Goal: Transaction & Acquisition: Book appointment/travel/reservation

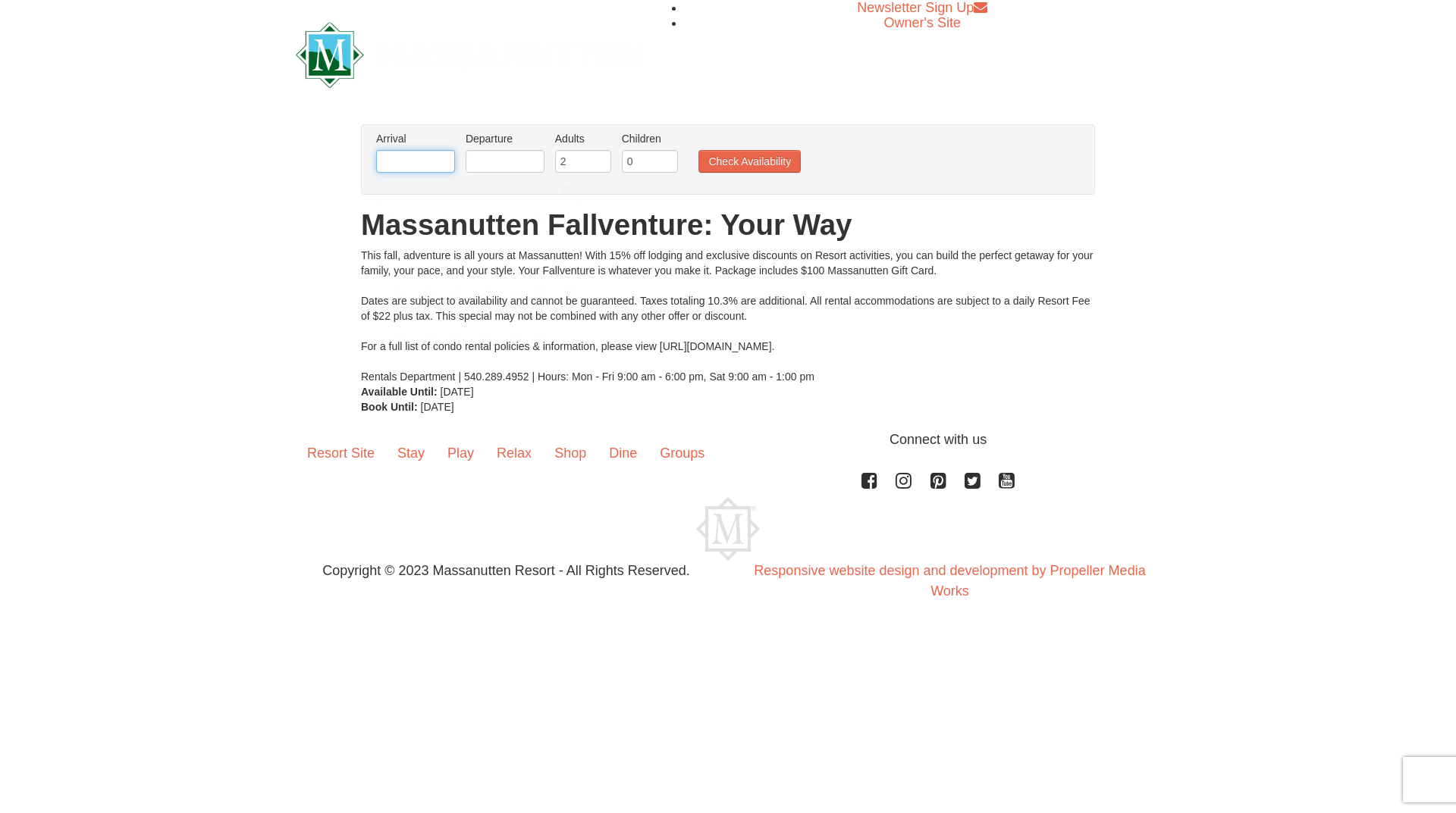
click at [410, 172] on input "text" at bounding box center [415, 161] width 79 height 23
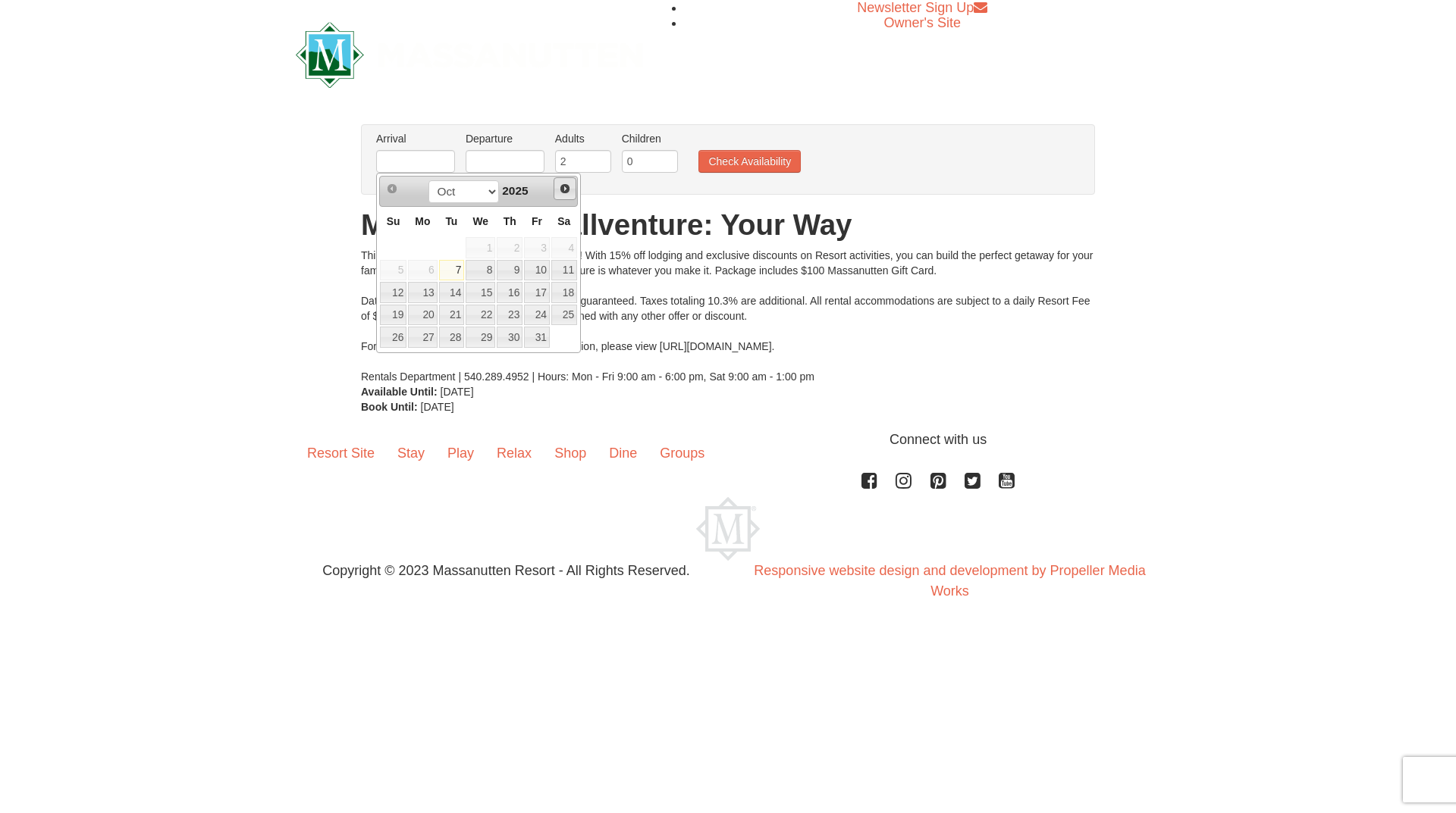
click at [567, 183] on span "Next" at bounding box center [565, 189] width 12 height 12
click at [542, 274] on link "12" at bounding box center [536, 270] width 25 height 22
type input "[DATE]"
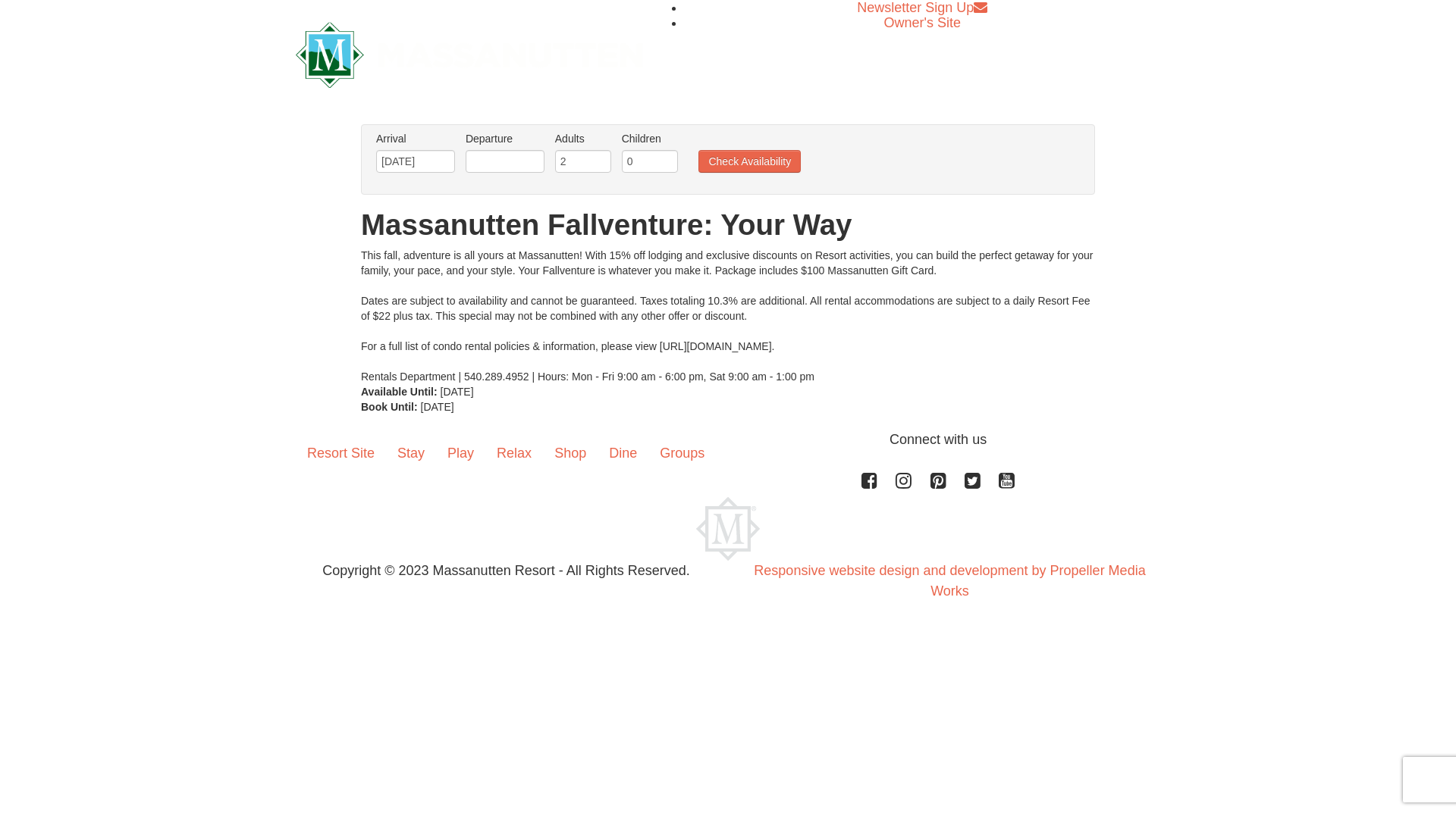
click at [514, 148] on li "Departure Please format dates MM/DD/YYYY Please format dates MM/DD/YYYY" at bounding box center [505, 156] width 86 height 49
click at [514, 160] on input "text" at bounding box center [505, 161] width 79 height 23
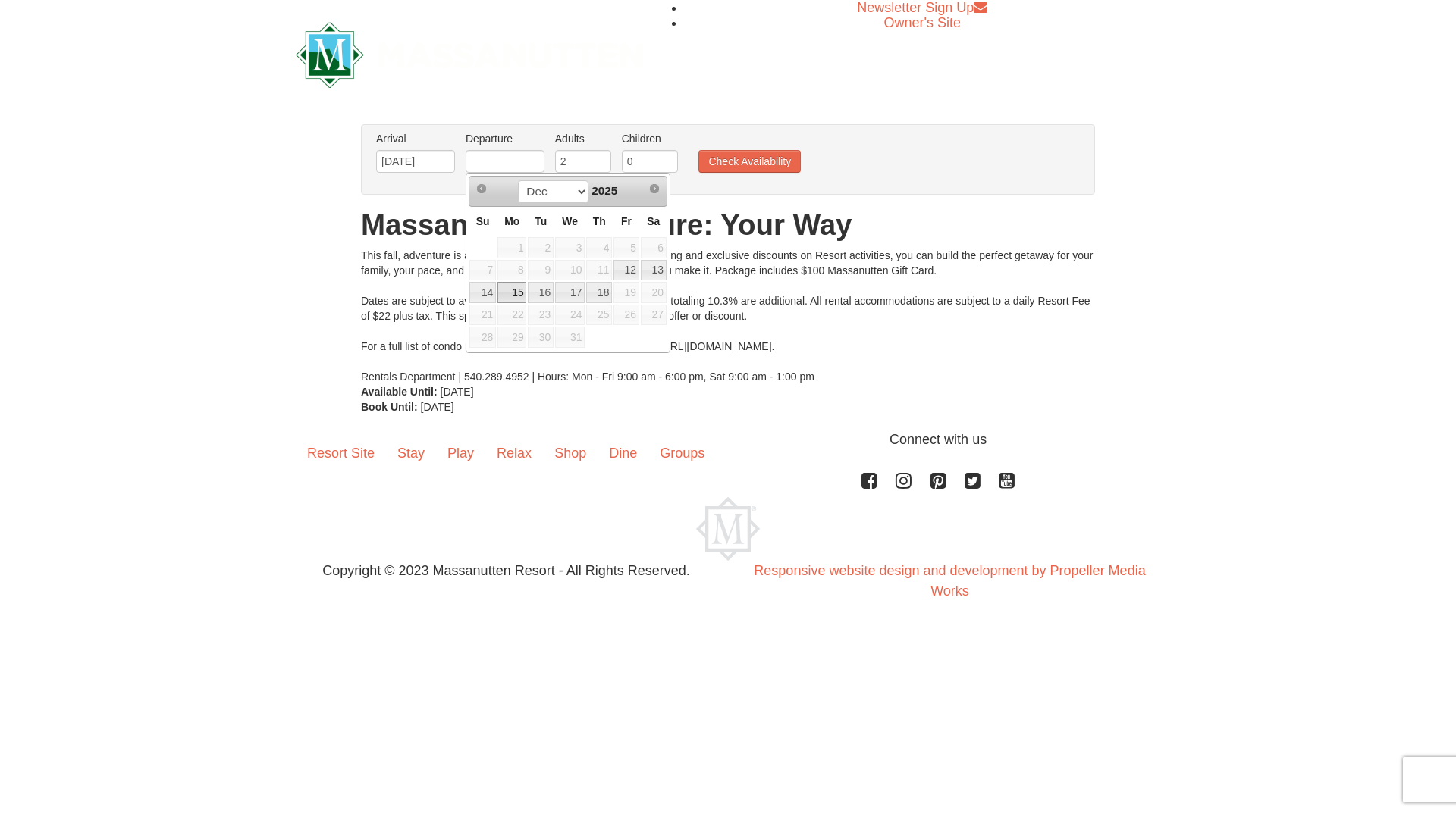
click at [520, 296] on link "15" at bounding box center [512, 292] width 29 height 22
type input "[DATE]"
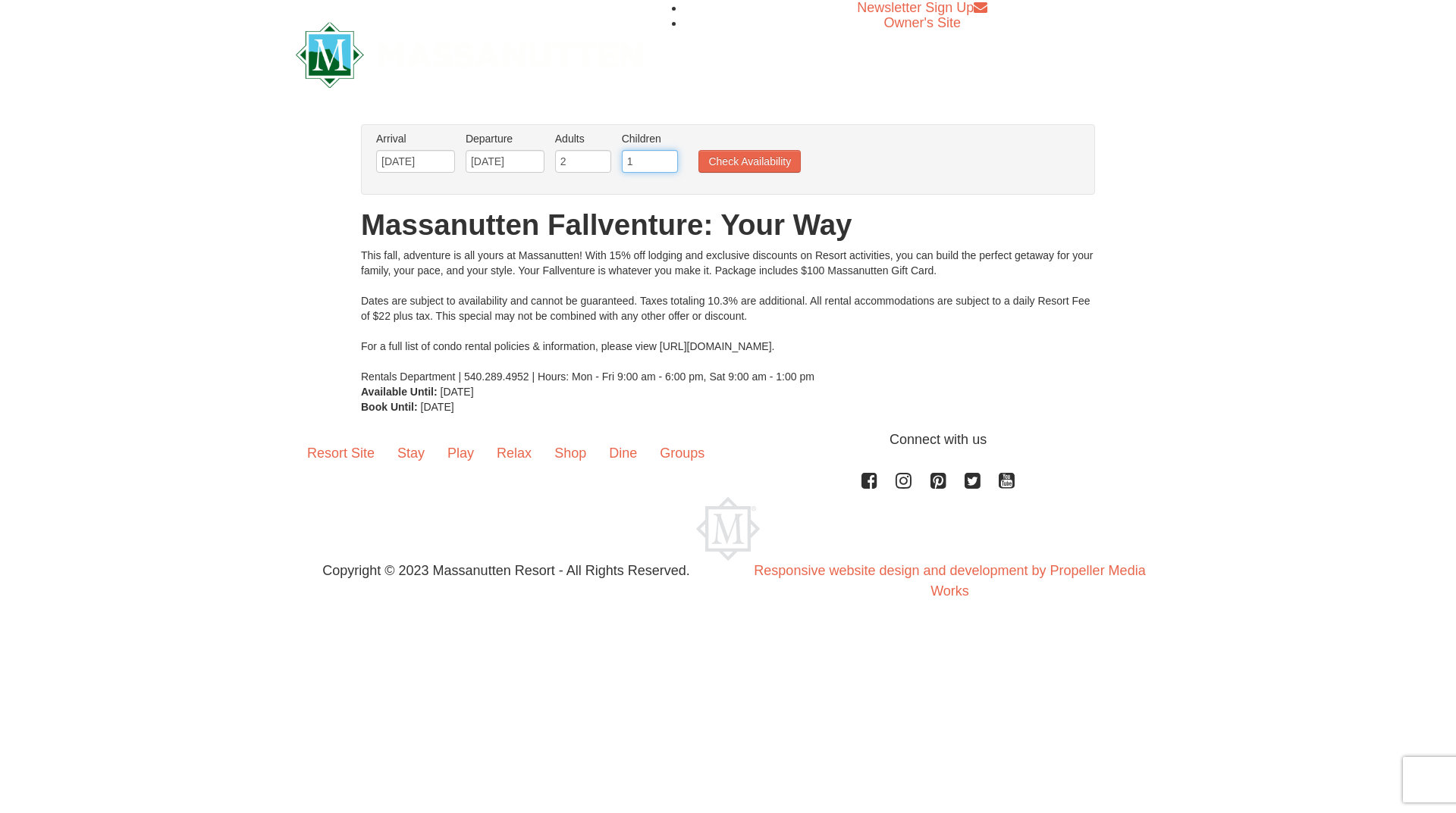
click at [666, 158] on input "1" at bounding box center [650, 161] width 56 height 23
click at [667, 158] on input "2" at bounding box center [650, 161] width 56 height 23
type input "3"
click at [667, 158] on input "3" at bounding box center [650, 161] width 56 height 23
click at [754, 158] on button "Check Availability" at bounding box center [750, 161] width 102 height 23
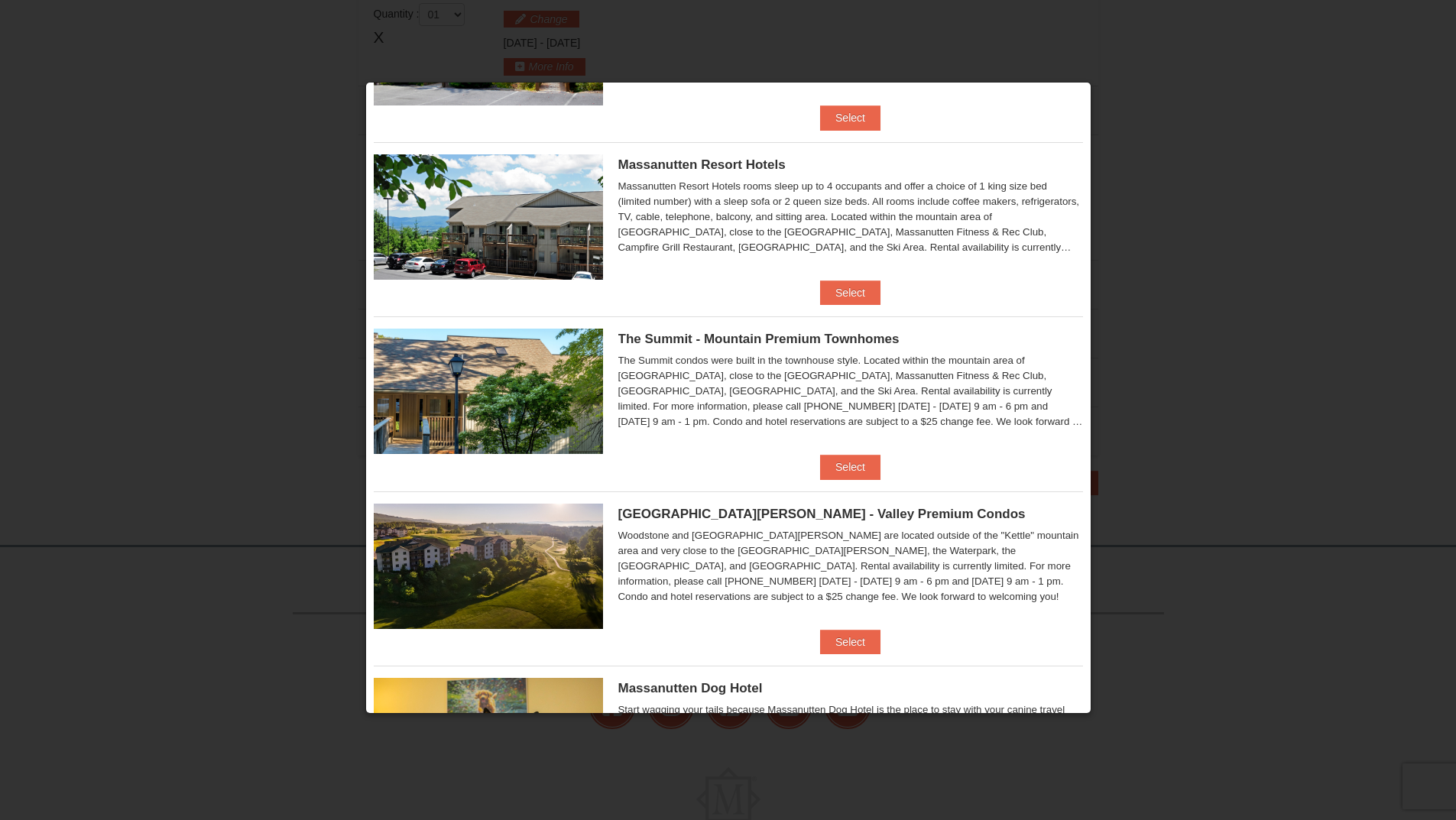
scroll to position [229, 0]
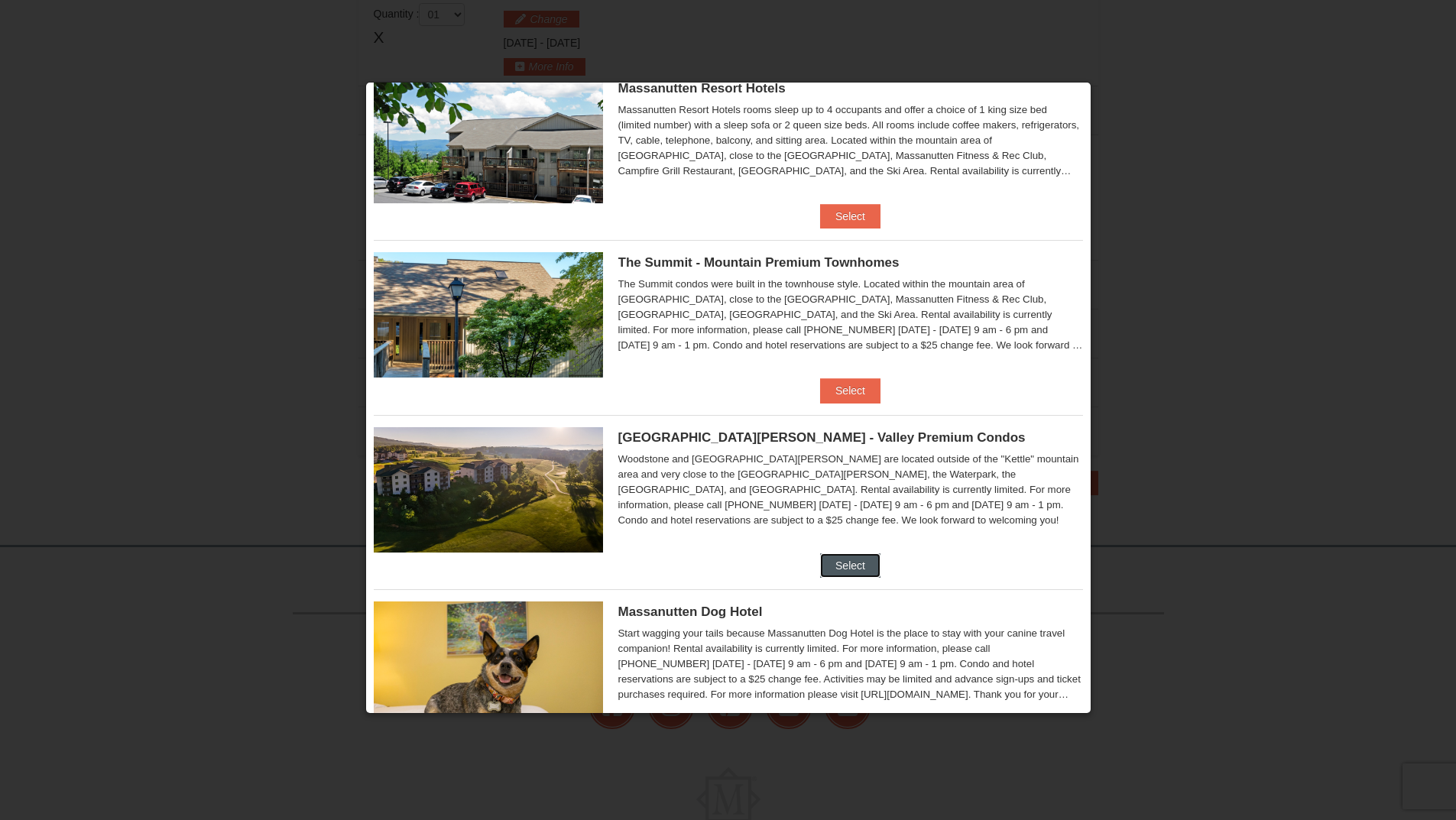
click at [851, 571] on button "Select" at bounding box center [850, 566] width 61 height 25
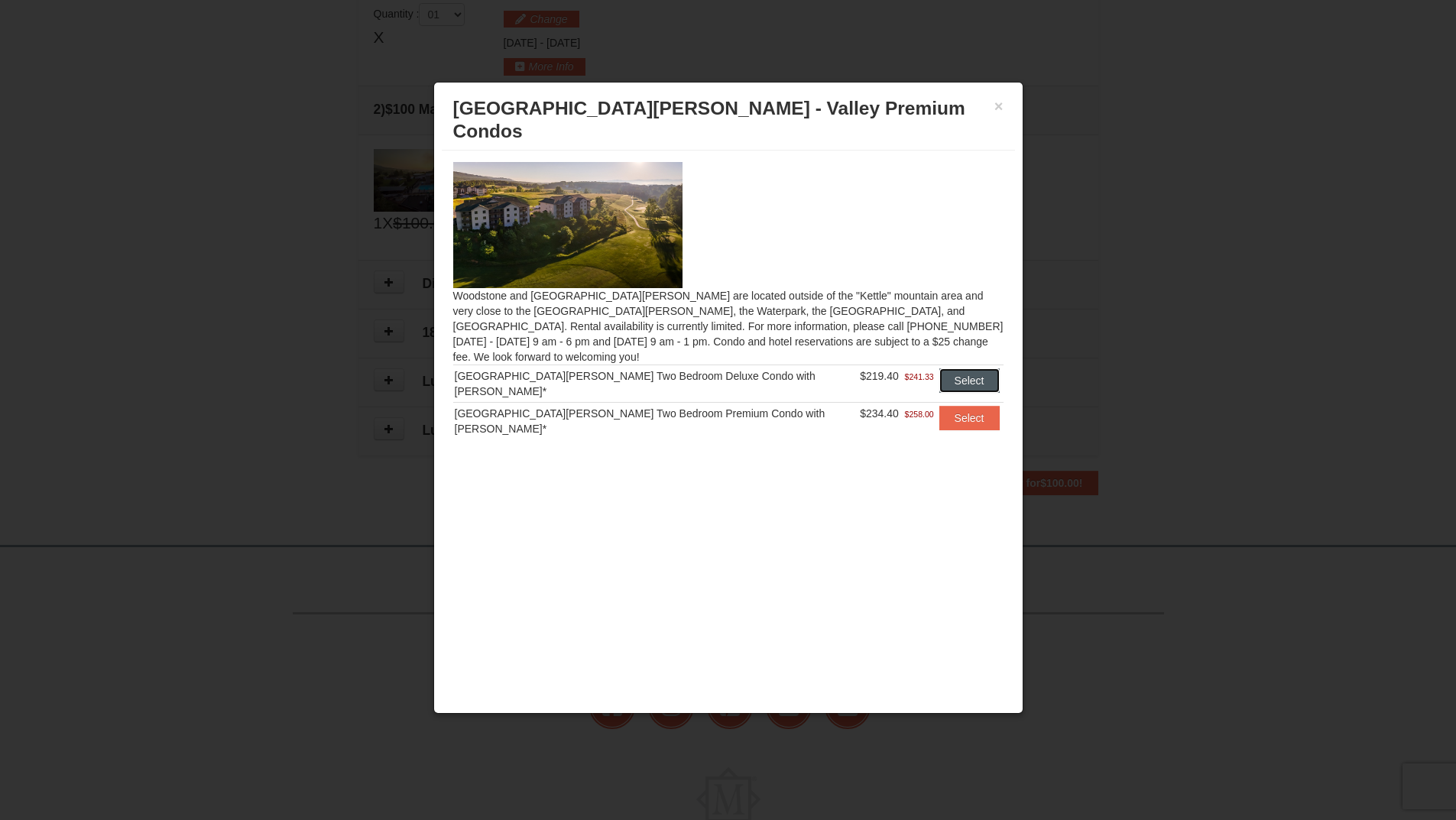
click at [978, 368] on button "Select" at bounding box center [969, 381] width 61 height 25
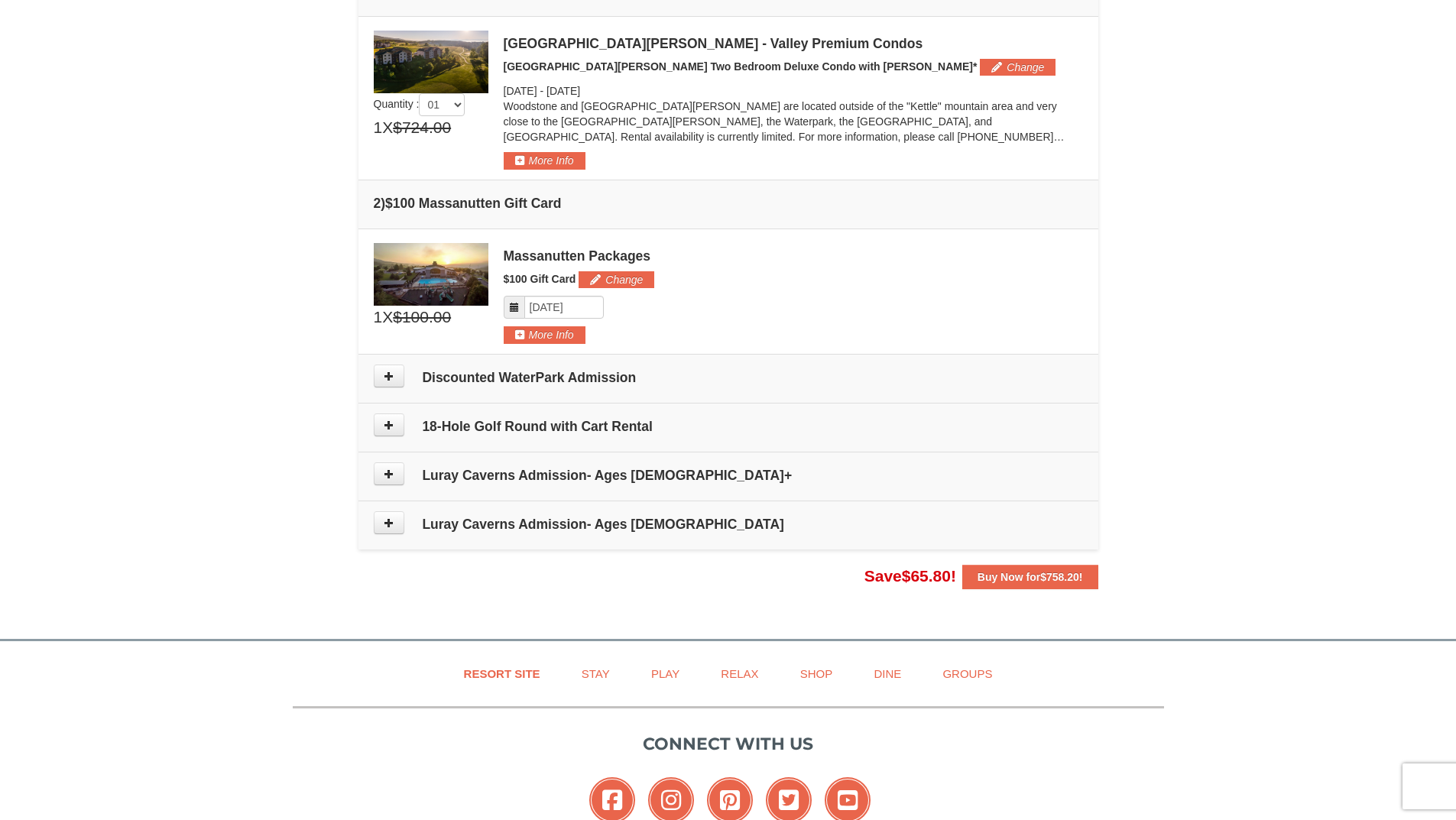
scroll to position [468, 0]
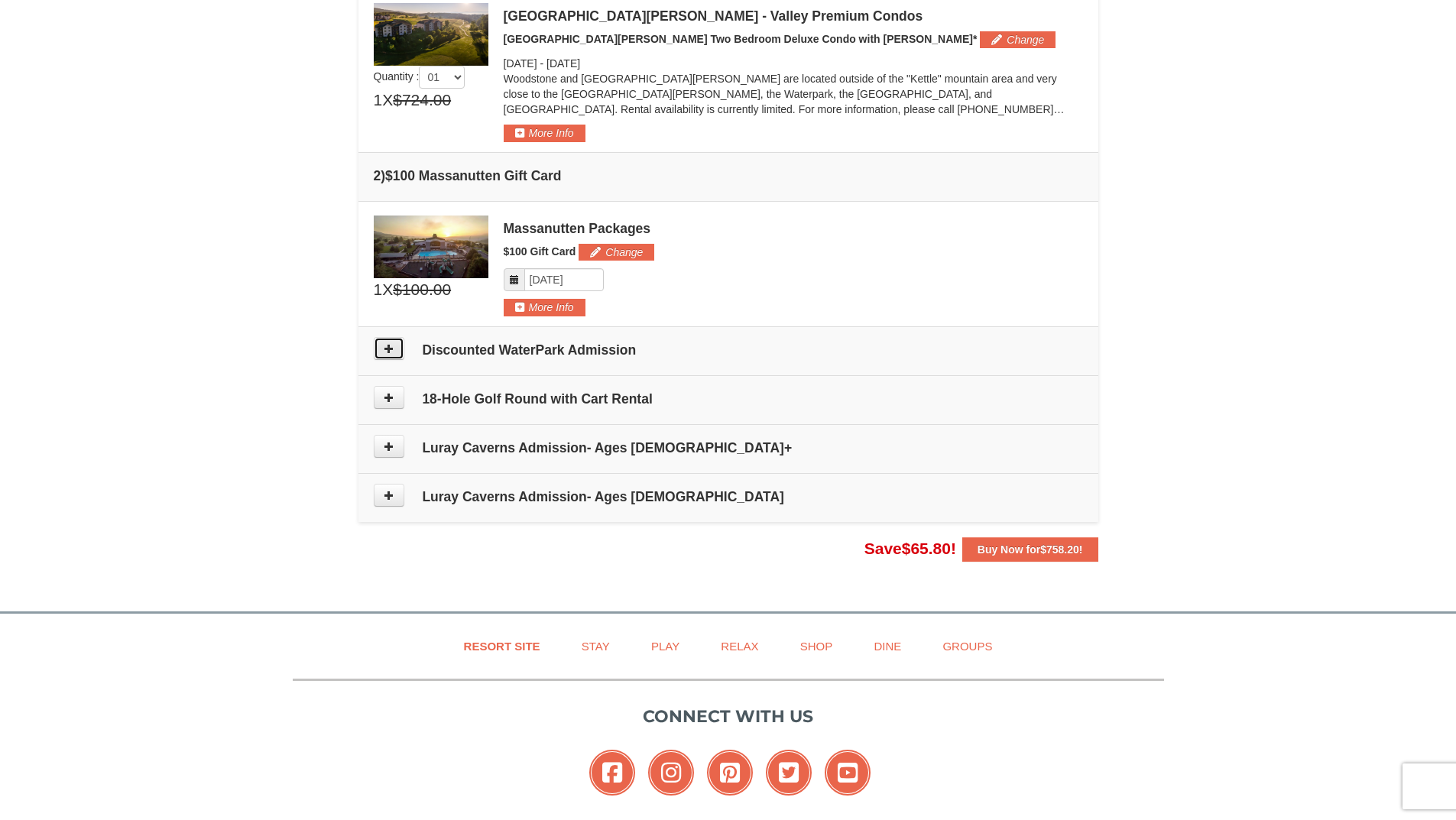
click at [388, 350] on icon at bounding box center [388, 348] width 10 height 10
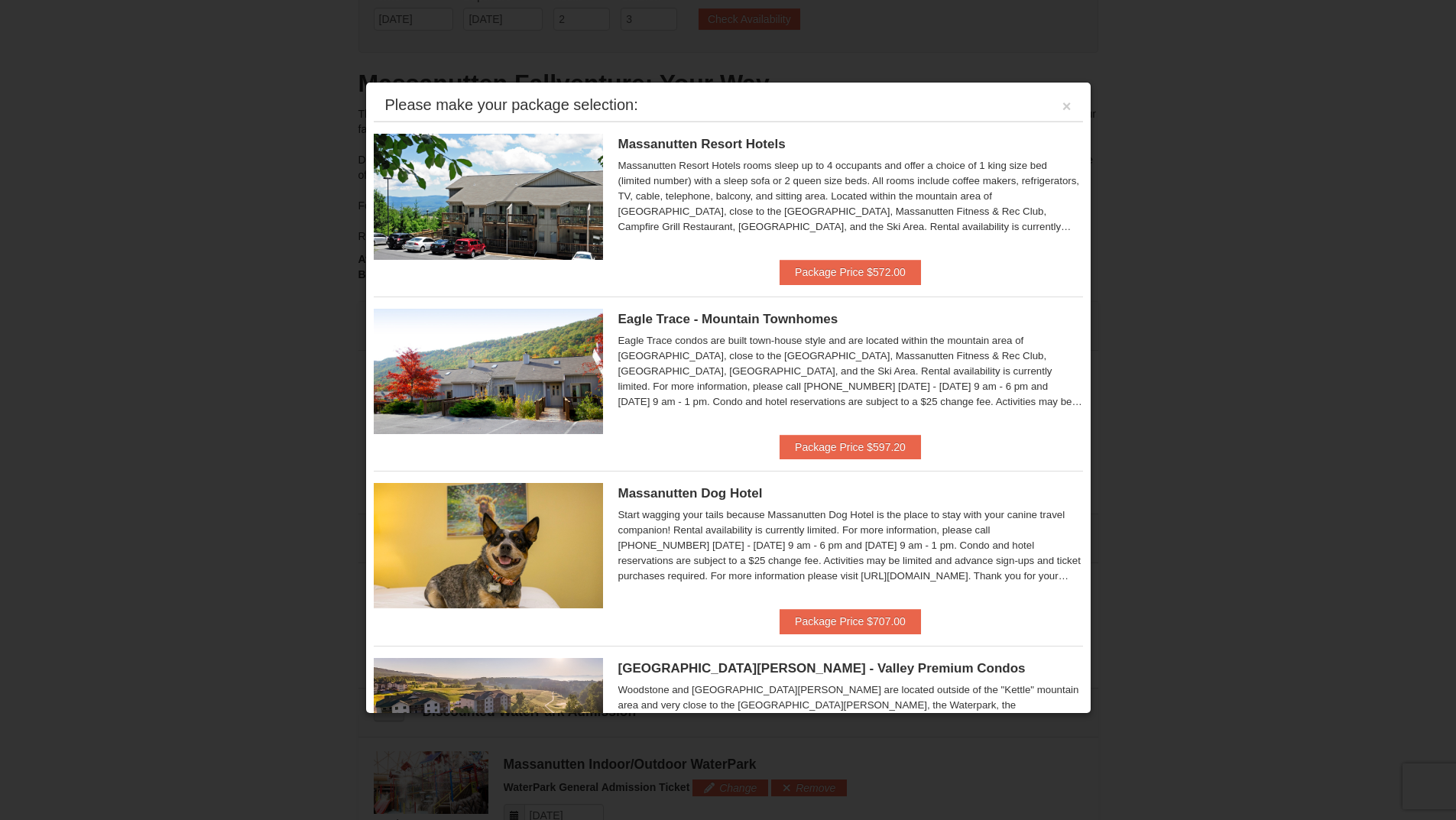
scroll to position [89, 0]
click at [1062, 103] on button "×" at bounding box center [1067, 106] width 9 height 15
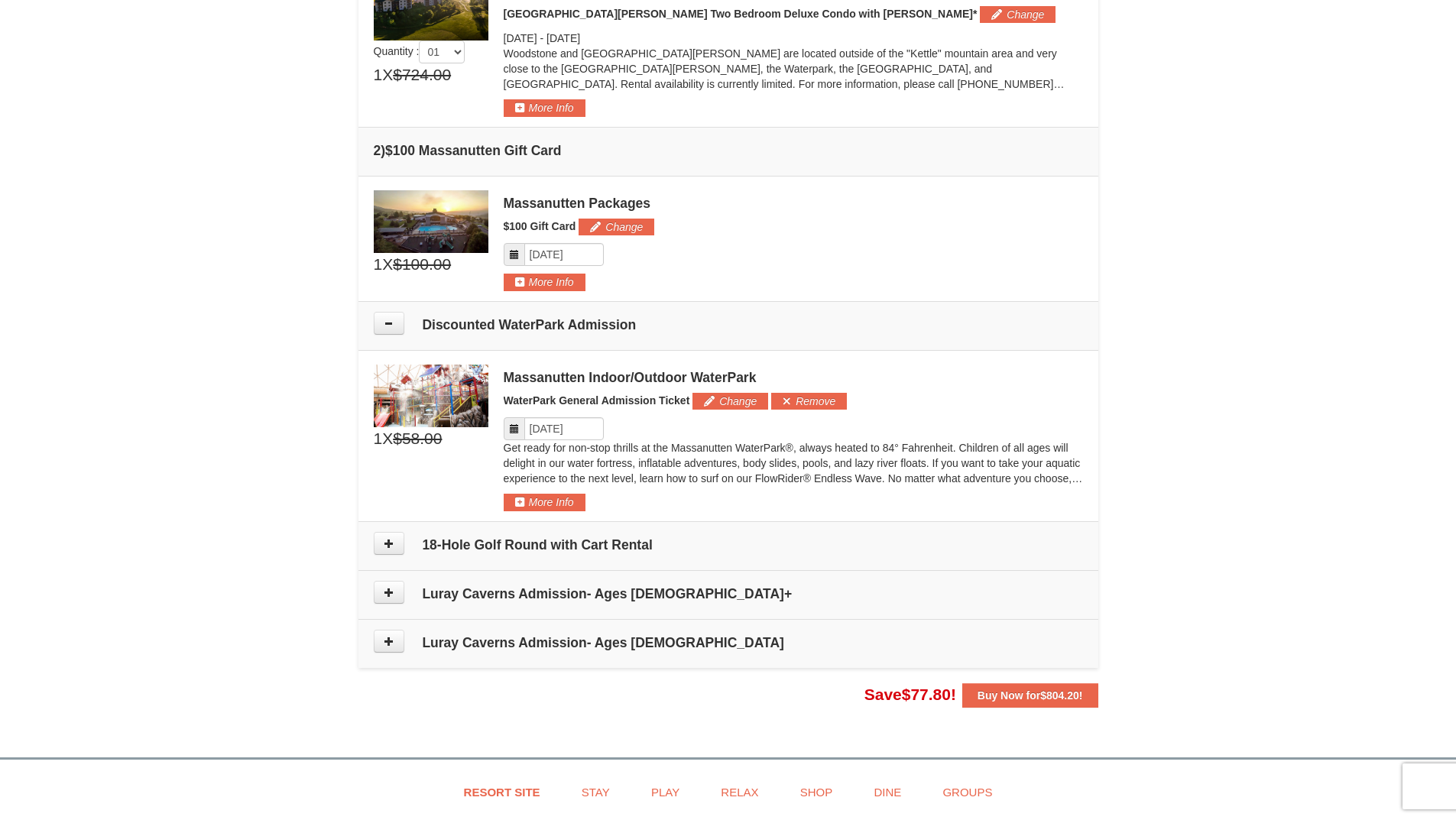
scroll to position [547, 0]
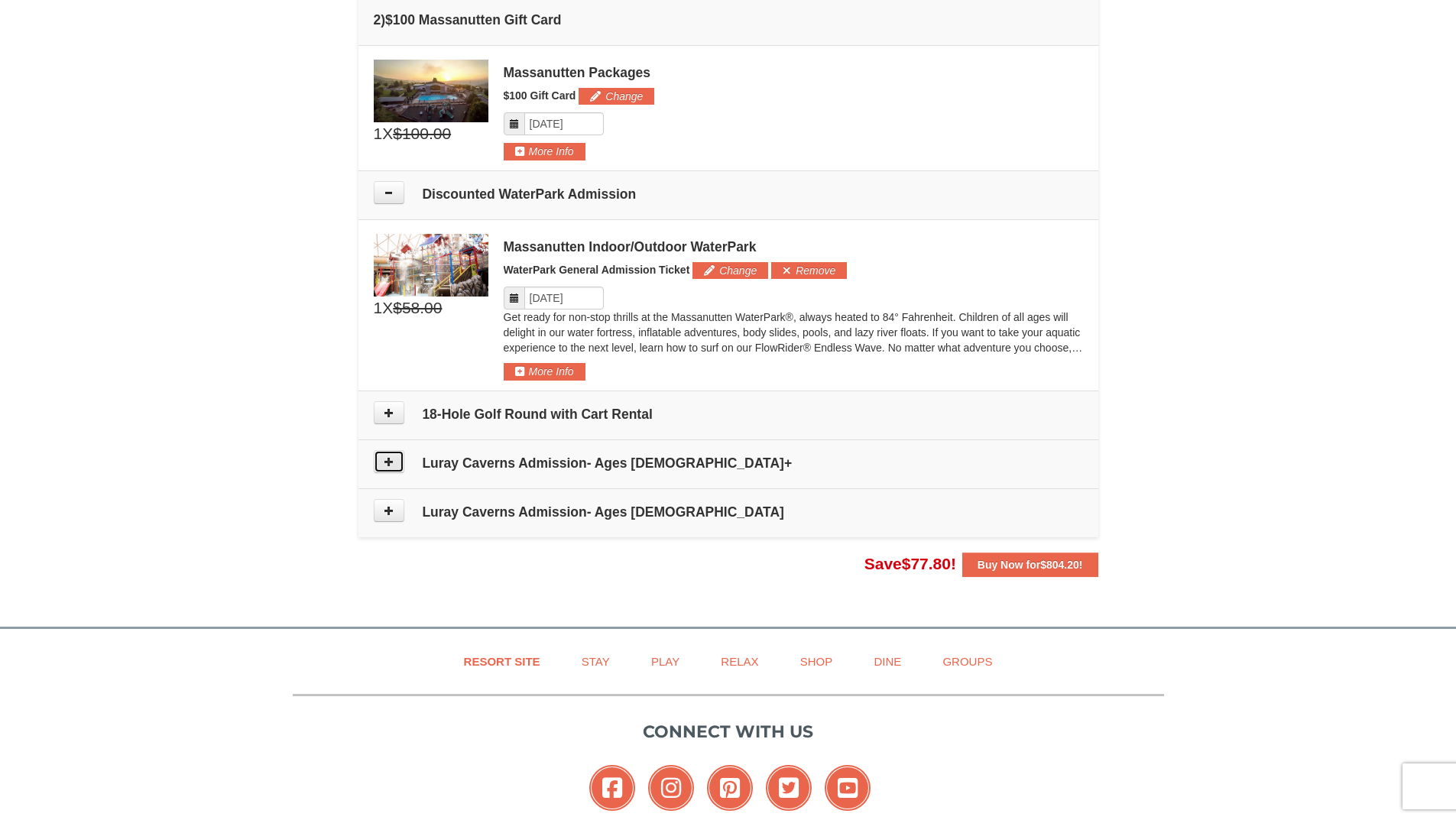
click at [398, 467] on button at bounding box center [389, 462] width 30 height 23
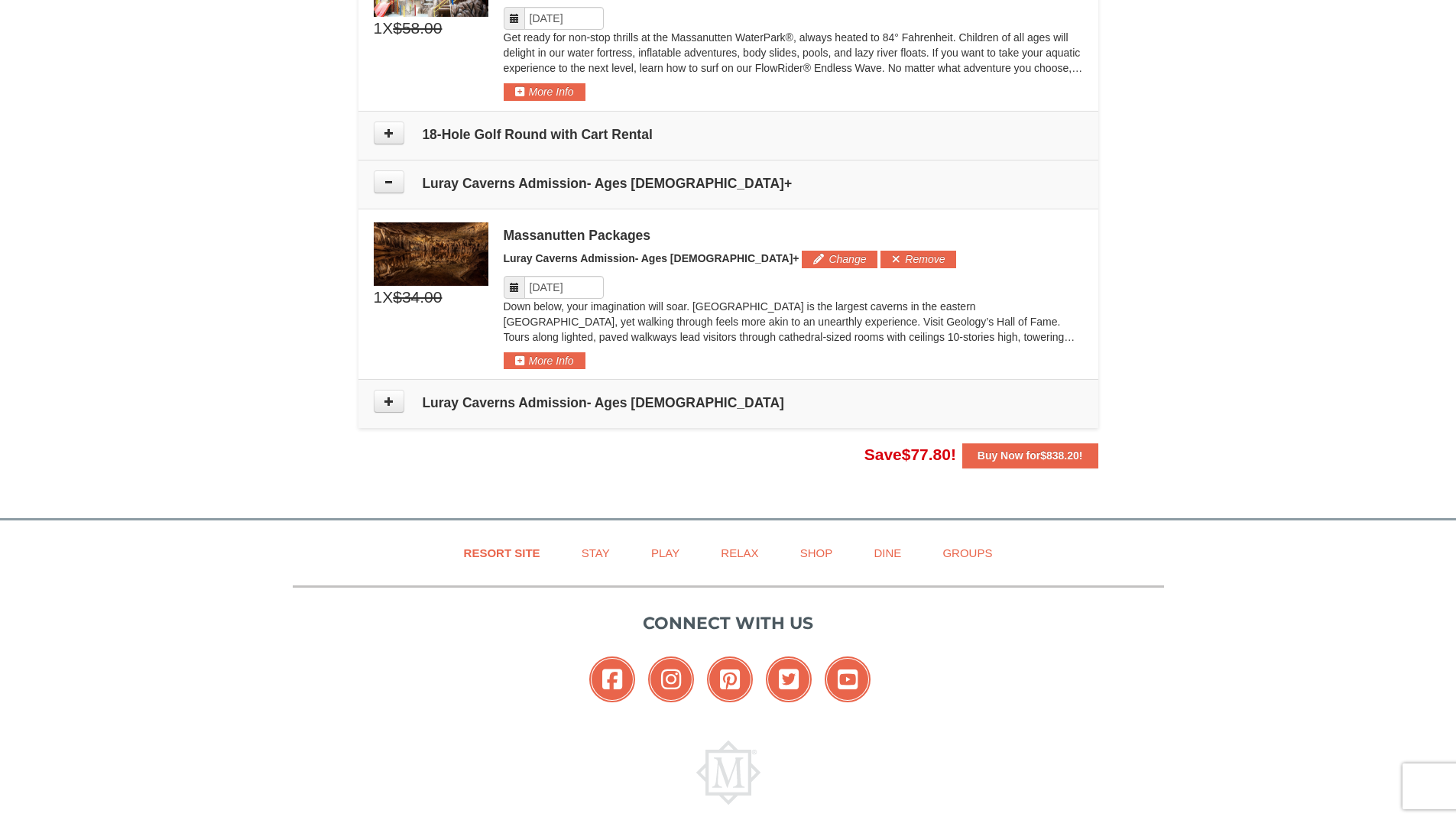
scroll to position [969, 0]
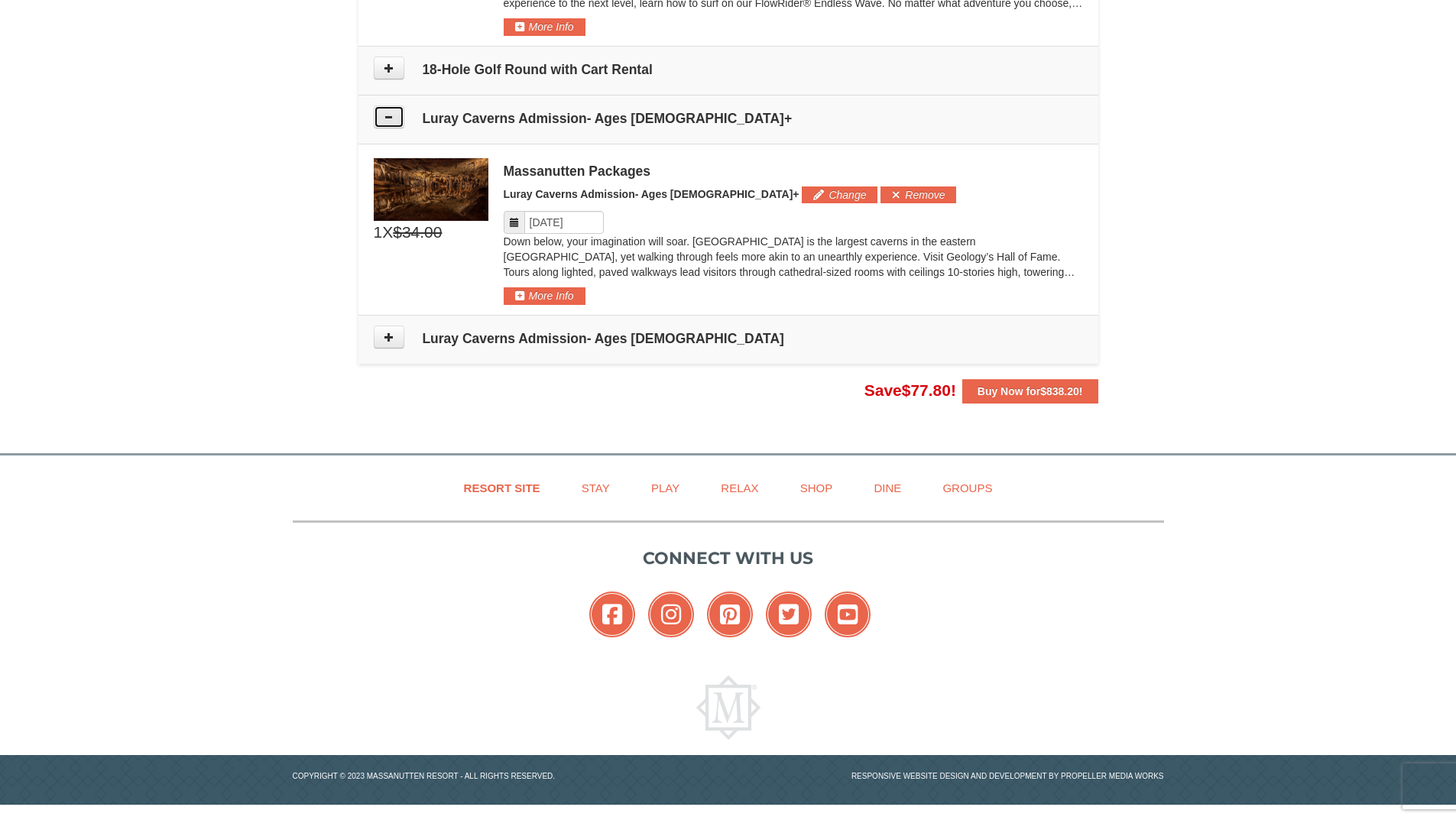
click at [388, 127] on button at bounding box center [389, 116] width 30 height 23
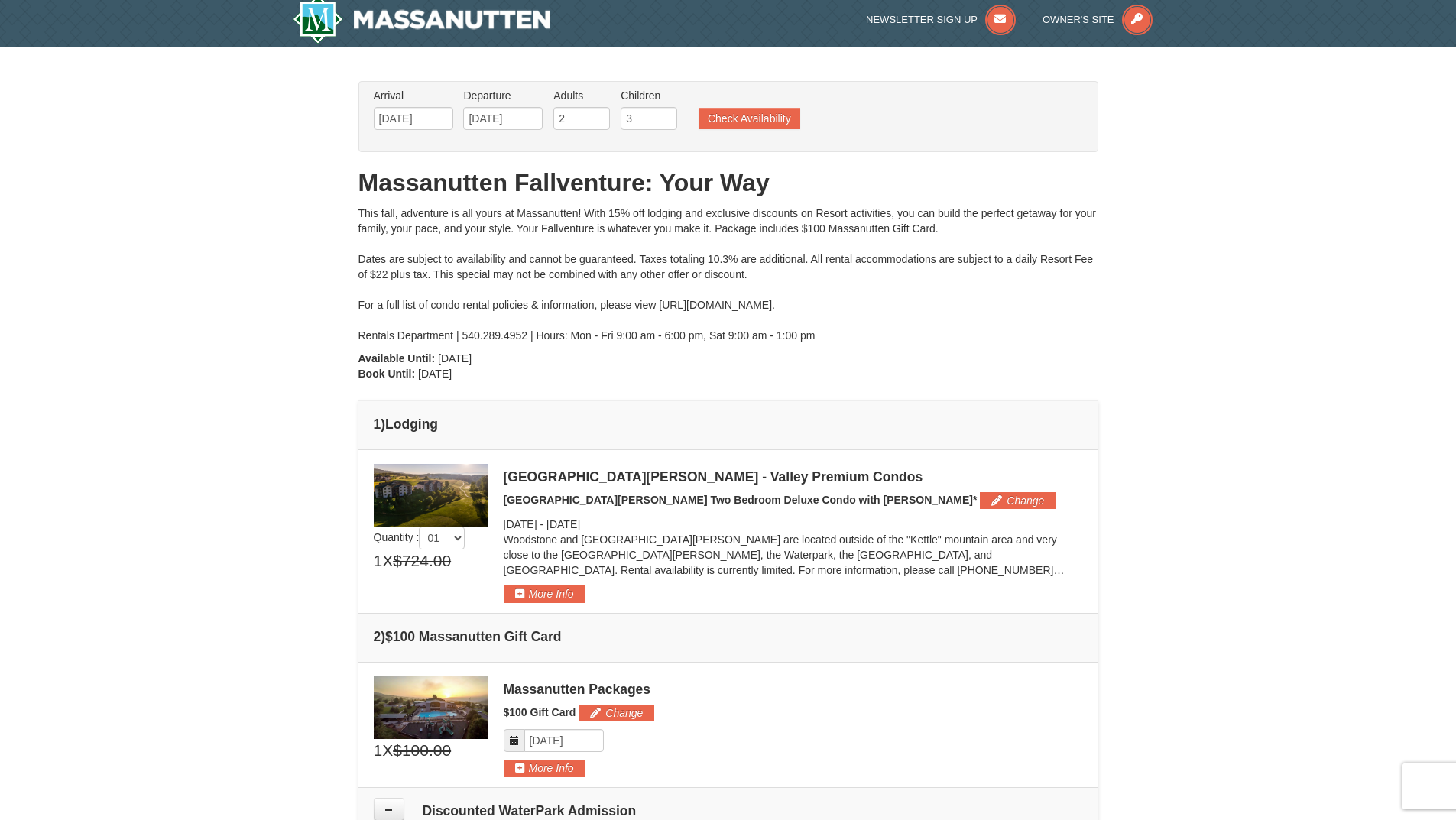
scroll to position [0, 0]
